Goal: Information Seeking & Learning: Check status

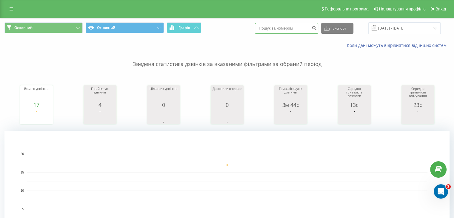
click at [298, 25] on input at bounding box center [286, 28] width 63 height 11
paste input "380676302089"
type input "380676302089"
click at [317, 27] on icon "submit" at bounding box center [314, 27] width 5 height 4
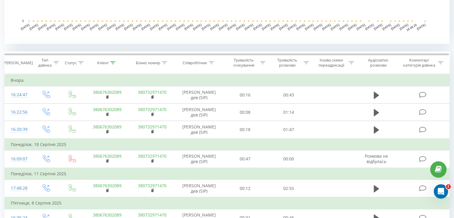
scroll to position [207, 0]
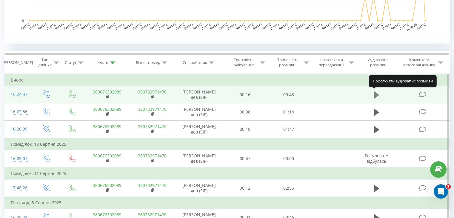
click at [376, 95] on icon at bounding box center [376, 94] width 5 height 7
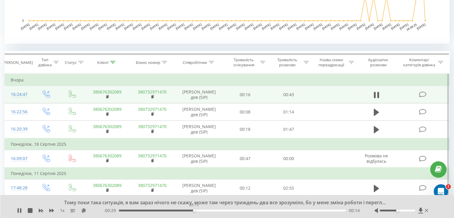
click at [194, 210] on div "00:14" at bounding box center [232, 211] width 227 height 2
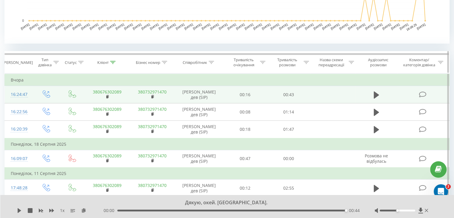
scroll to position [0, 0]
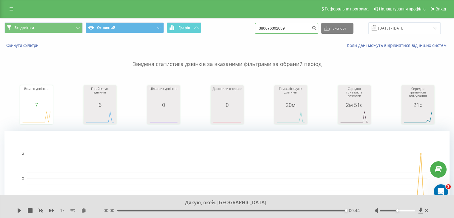
click at [277, 30] on input "380676302089" at bounding box center [286, 28] width 63 height 11
paste input "934484313"
type input "380934484313"
click at [317, 27] on icon "submit" at bounding box center [314, 27] width 5 height 4
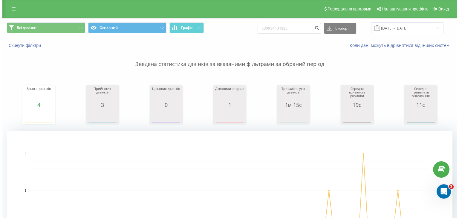
scroll to position [156, 0]
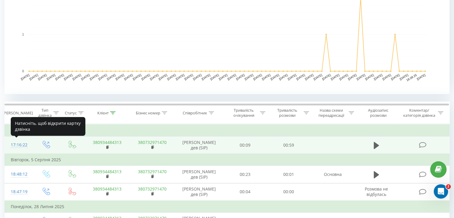
click at [17, 146] on div "17:16:22" at bounding box center [19, 145] width 16 height 12
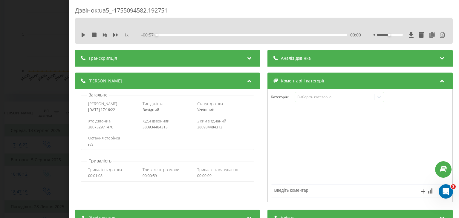
click at [440, 55] on icon at bounding box center [441, 57] width 7 height 6
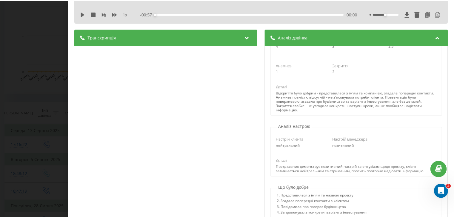
scroll to position [82, 0]
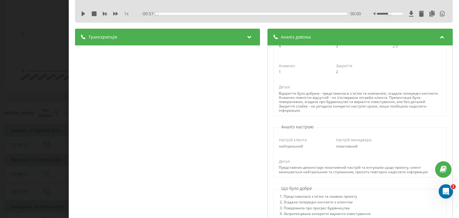
click at [51, 58] on div "Дзвінок : ua5_-1755094582.192751 1 x - 00:57 00:00 00:00 Транскрипція 00:00 Алл…" at bounding box center [229, 109] width 459 height 218
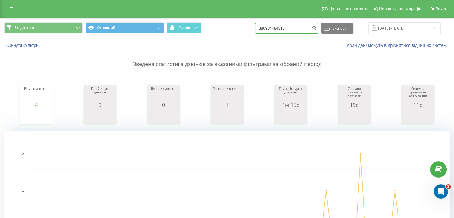
click at [283, 27] on input "380934484313" at bounding box center [286, 28] width 63 height 11
paste input "636047778"
type input "380636047778"
click at [317, 27] on icon "submit" at bounding box center [314, 27] width 5 height 4
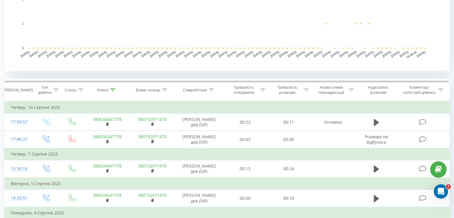
scroll to position [178, 0]
